Goal: Task Accomplishment & Management: Manage account settings

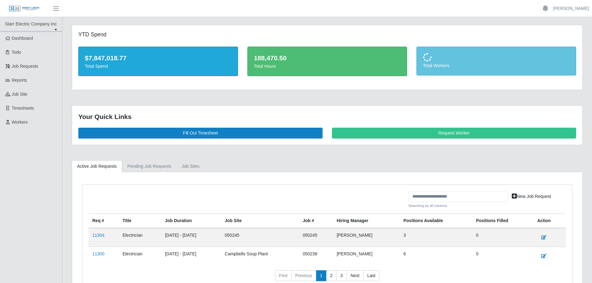
scroll to position [43, 0]
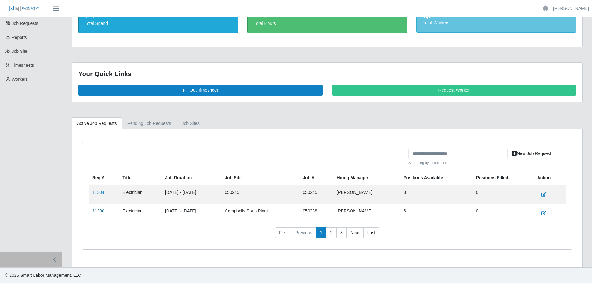
click at [102, 212] on link "11300" at bounding box center [98, 210] width 12 height 5
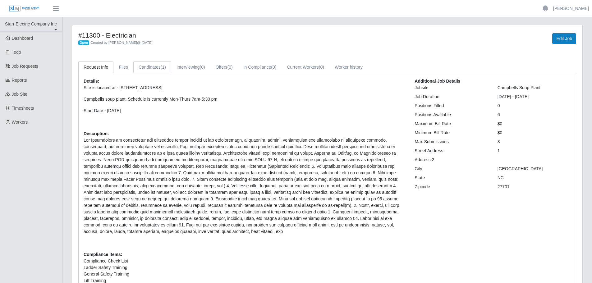
click at [150, 65] on link "Candidates (1)" at bounding box center [152, 67] width 38 height 12
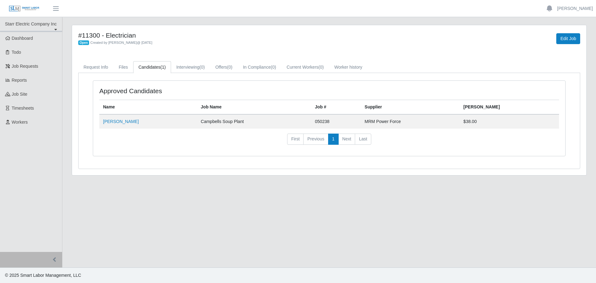
click at [110, 140] on nav "First Previous 1 Next Last" at bounding box center [329, 142] width 460 height 16
click at [88, 157] on div "Approved Candidates Name Job Name Job # Supplier [PERSON_NAME] [PERSON_NAME] So…" at bounding box center [330, 121] width 492 height 83
click at [456, 193] on main "#11300 - Electrician Open Created by [PERSON_NAME] @ [DATE] Edit Job Request In…" at bounding box center [329, 142] width 534 height 250
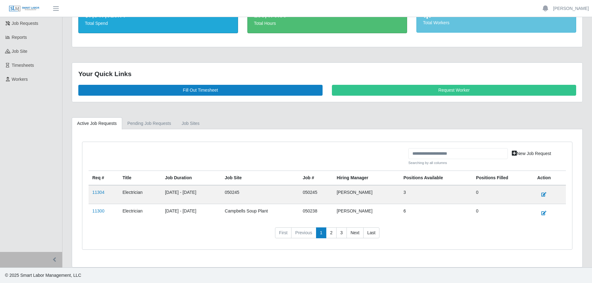
scroll to position [43, 0]
click at [98, 191] on link "11304" at bounding box center [98, 192] width 12 height 5
